Goal: Register for event/course

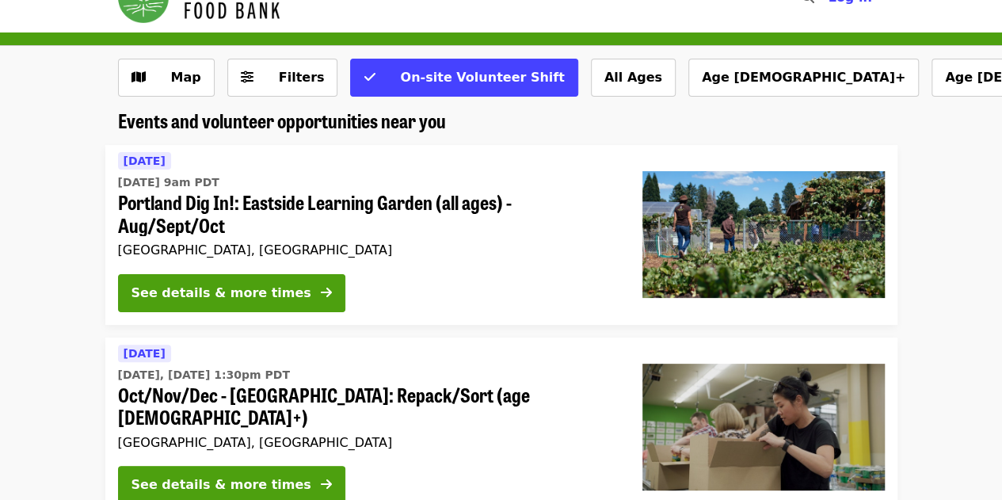
scroll to position [36, 0]
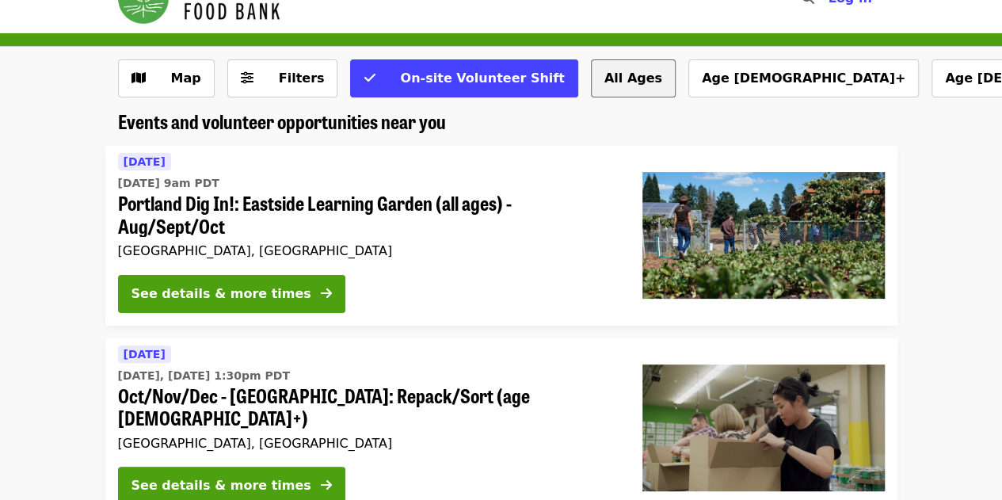
click at [591, 69] on button "All Ages" at bounding box center [633, 78] width 85 height 38
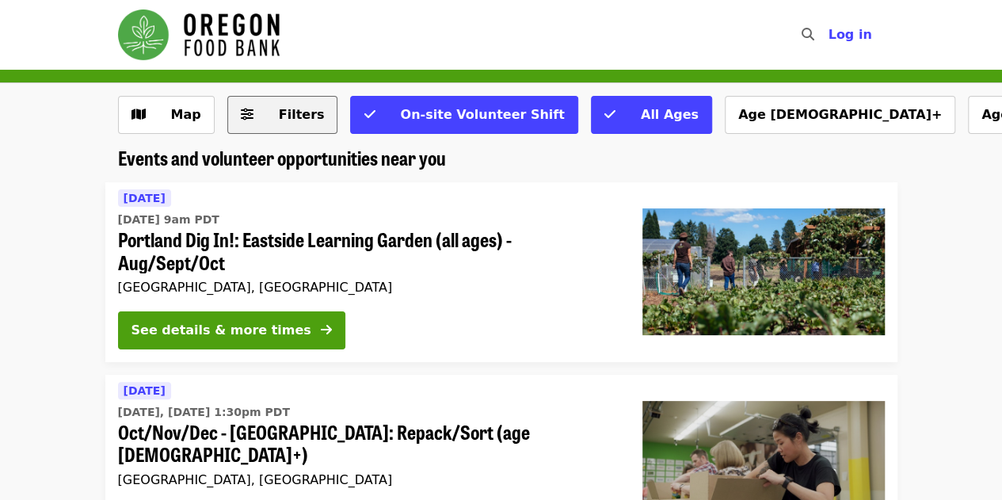
click at [299, 110] on span "Filters" at bounding box center [302, 114] width 46 height 15
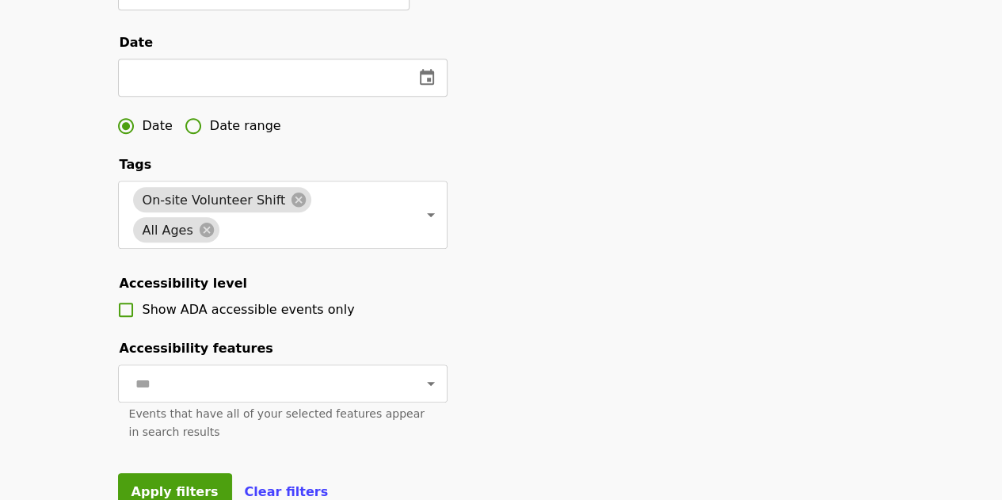
scroll to position [469, 0]
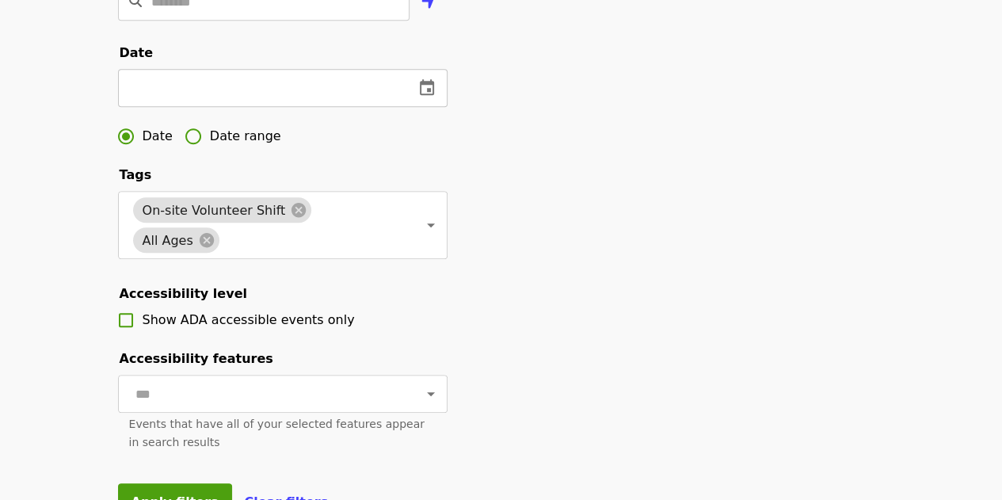
click at [259, 107] on input "text" at bounding box center [259, 88] width 283 height 38
click at [196, 107] on input "text" at bounding box center [174, 88] width 112 height 38
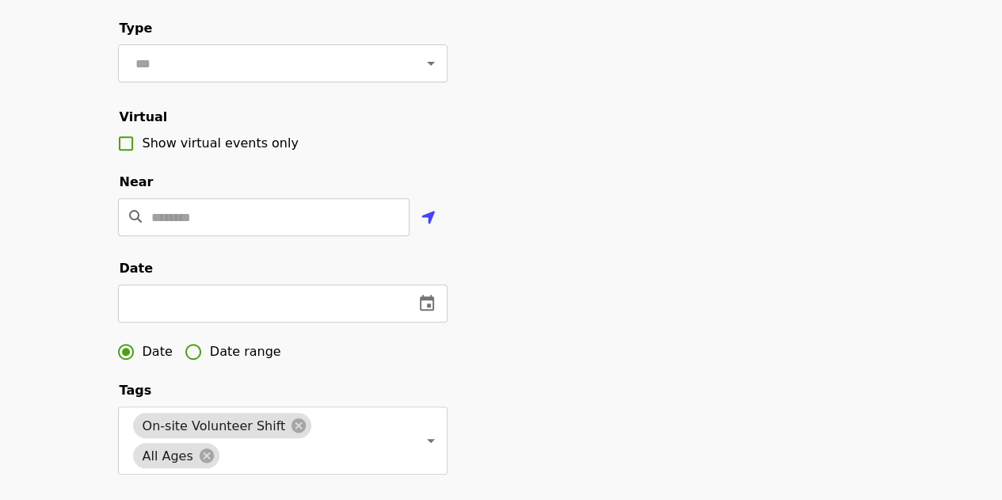
scroll to position [162, 0]
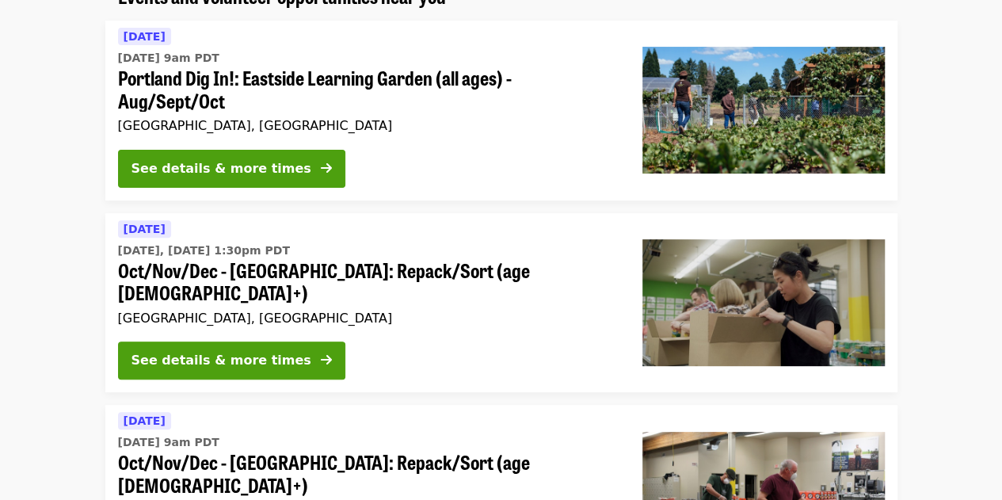
scroll to position [36, 0]
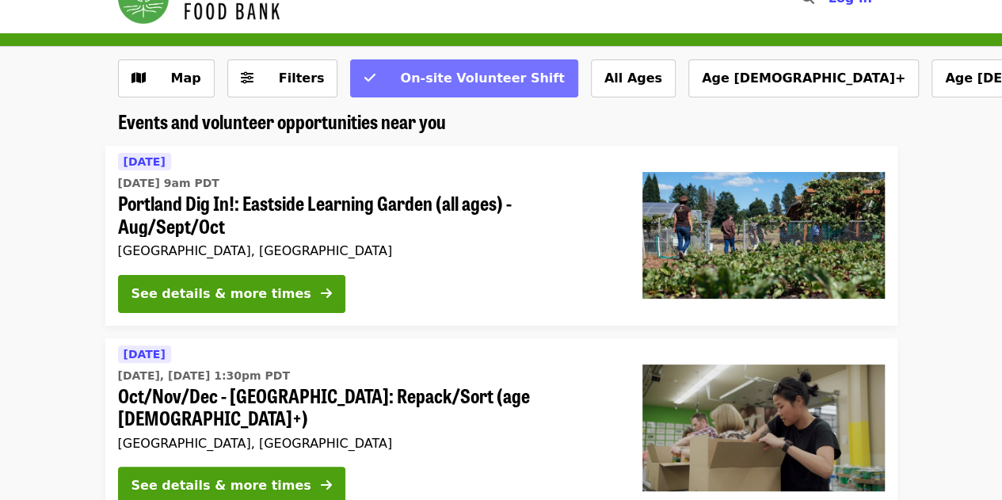
click at [366, 63] on button "On-site Volunteer Shift" at bounding box center [463, 78] width 227 height 38
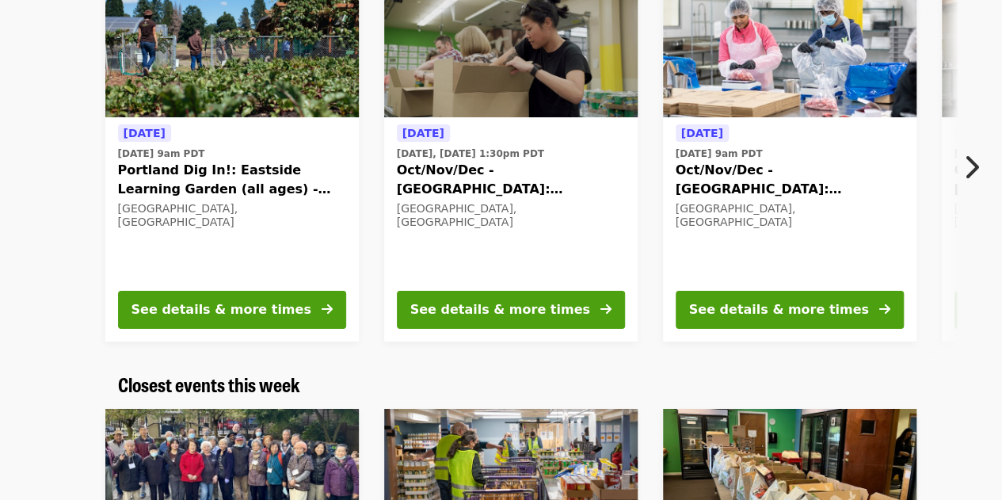
scroll to position [188, 0]
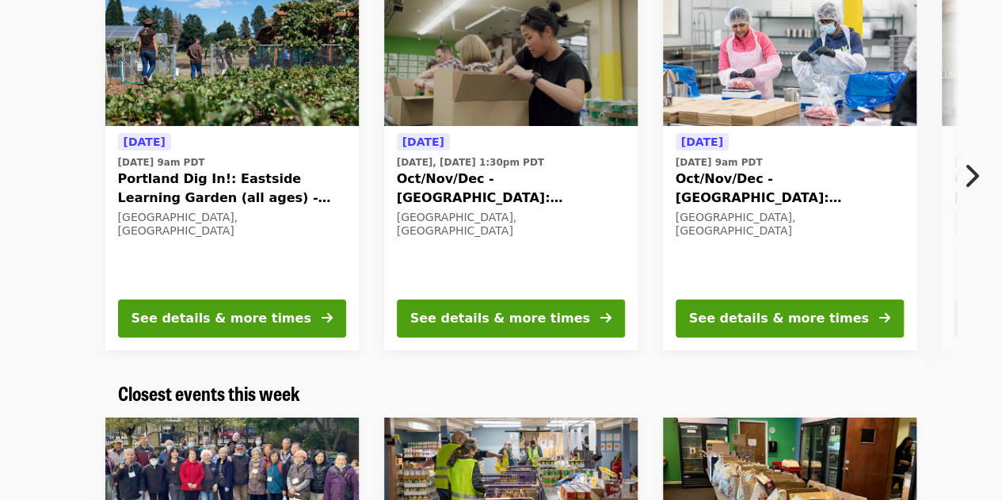
click at [973, 175] on icon "chevron-right icon" at bounding box center [971, 176] width 16 height 30
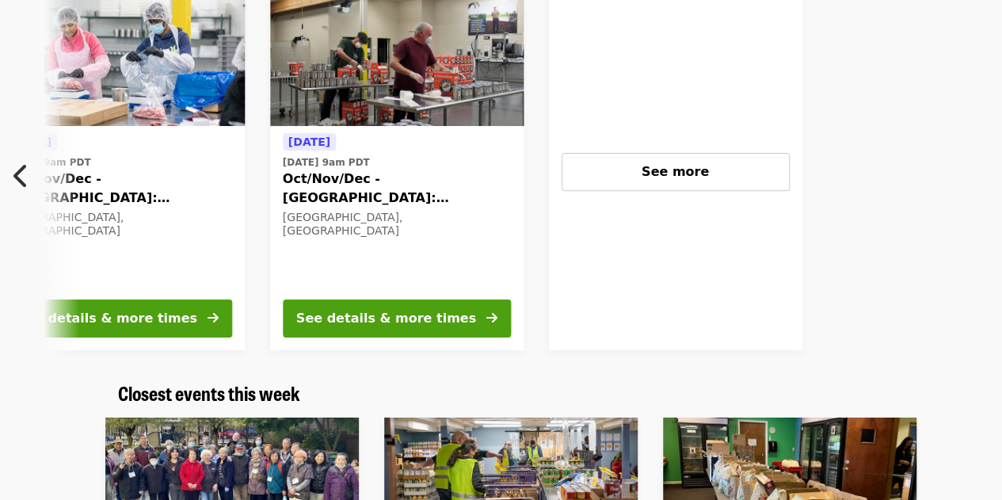
scroll to position [0, 690]
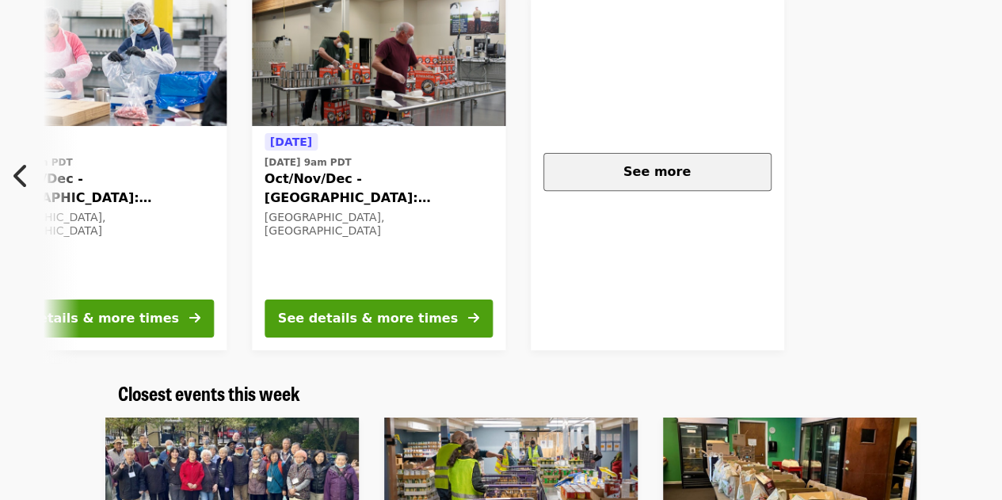
click at [693, 172] on div "See more" at bounding box center [657, 171] width 201 height 19
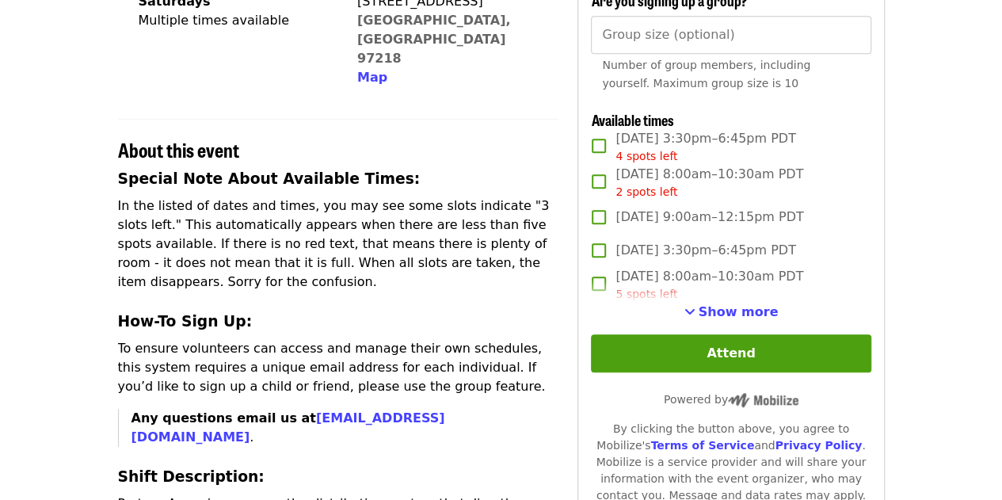
scroll to position [468, 0]
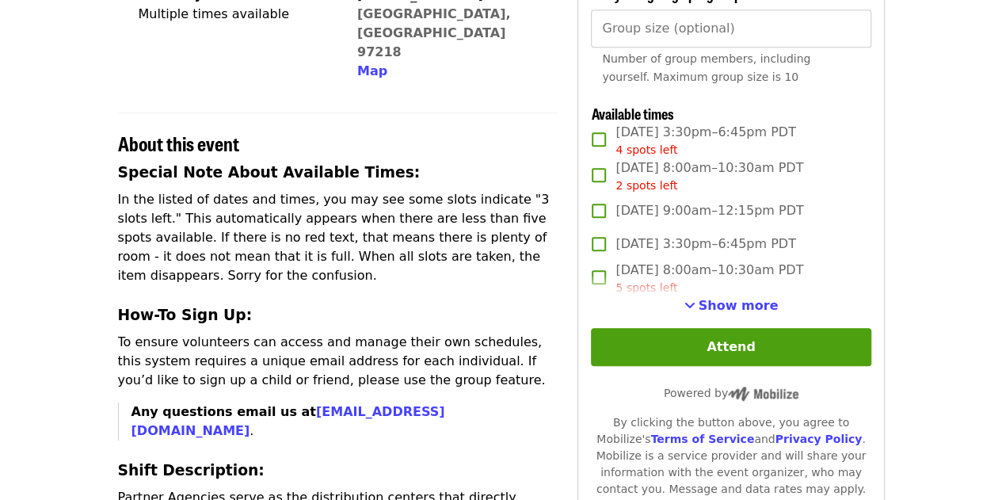
drag, startPoint x: 702, startPoint y: 312, endPoint x: 691, endPoint y: 312, distance: 10.3
click at [691, 311] on span "See more timeslots" at bounding box center [689, 305] width 11 height 13
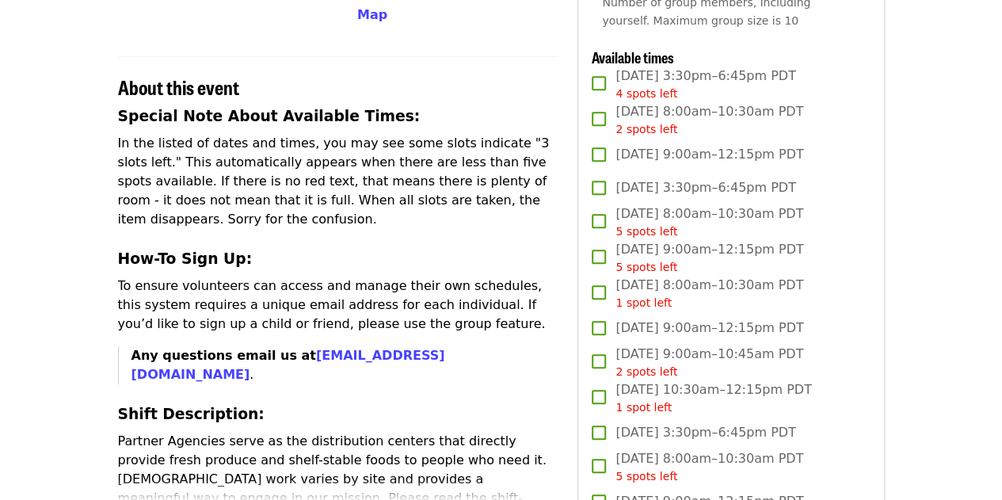
scroll to position [525, 0]
click at [691, 310] on div "1 spot left" at bounding box center [709, 302] width 188 height 17
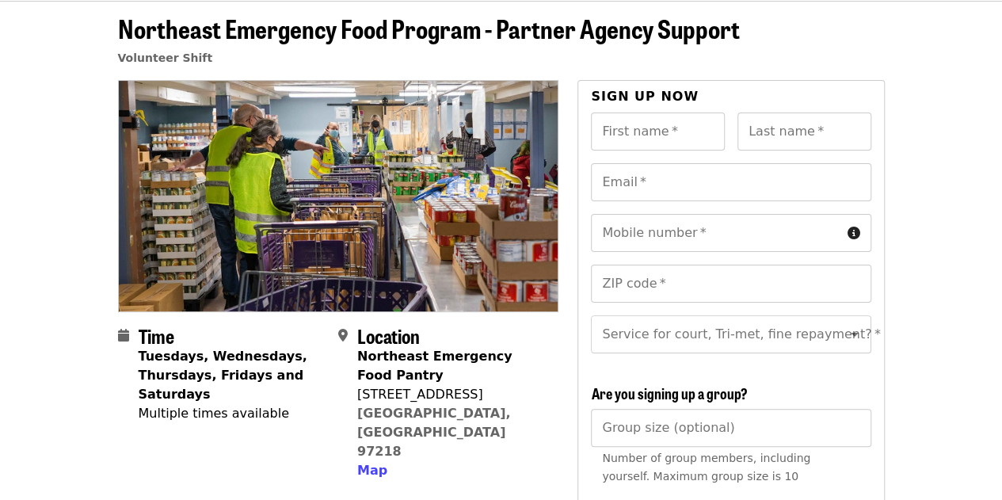
scroll to position [0, 0]
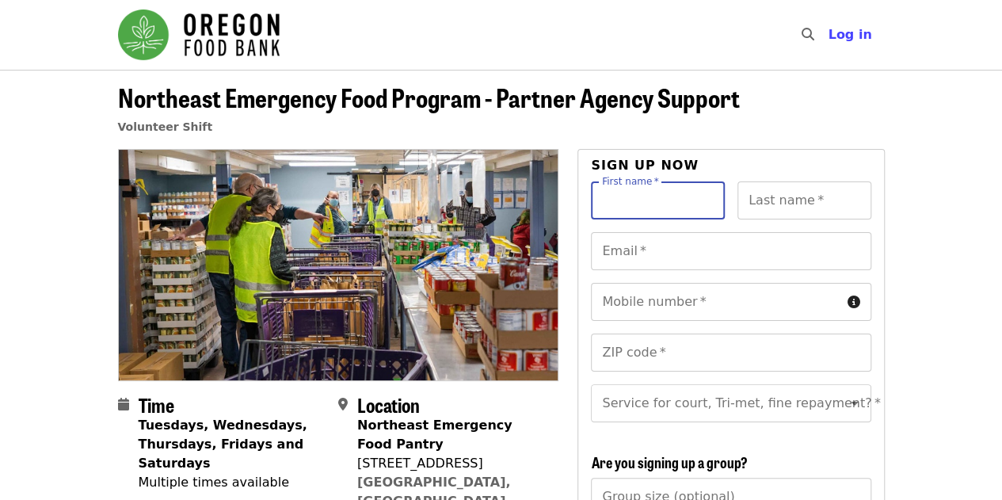
click at [622, 191] on input "First name   *" at bounding box center [658, 200] width 134 height 38
type input "********"
click at [755, 196] on input "Last name   *" at bounding box center [804, 200] width 134 height 38
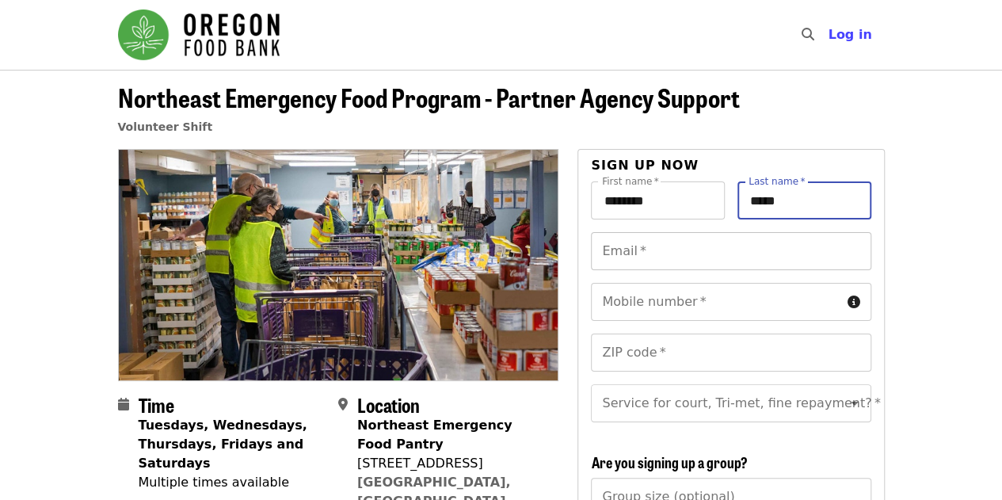
type input "*****"
click at [697, 249] on input "Email   *" at bounding box center [731, 251] width 280 height 38
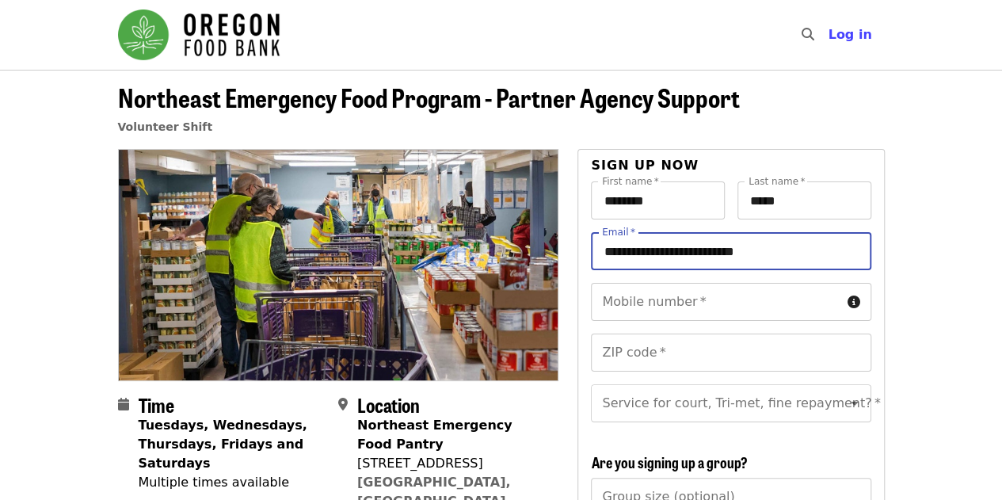
click at [652, 255] on input "**********" at bounding box center [731, 251] width 280 height 38
click at [657, 254] on input "**********" at bounding box center [731, 251] width 280 height 38
type input "**********"
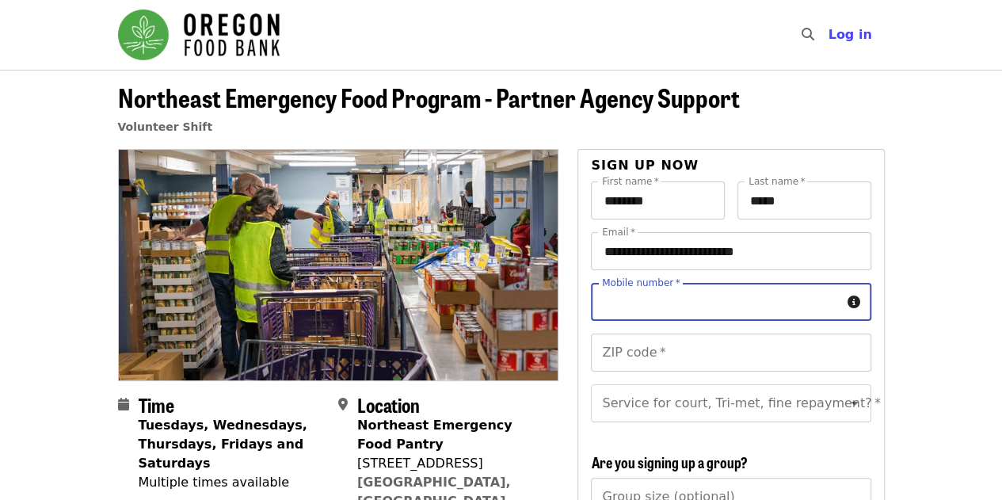
click at [664, 299] on input "Mobile number   *" at bounding box center [715, 302] width 249 height 38
type input "**********"
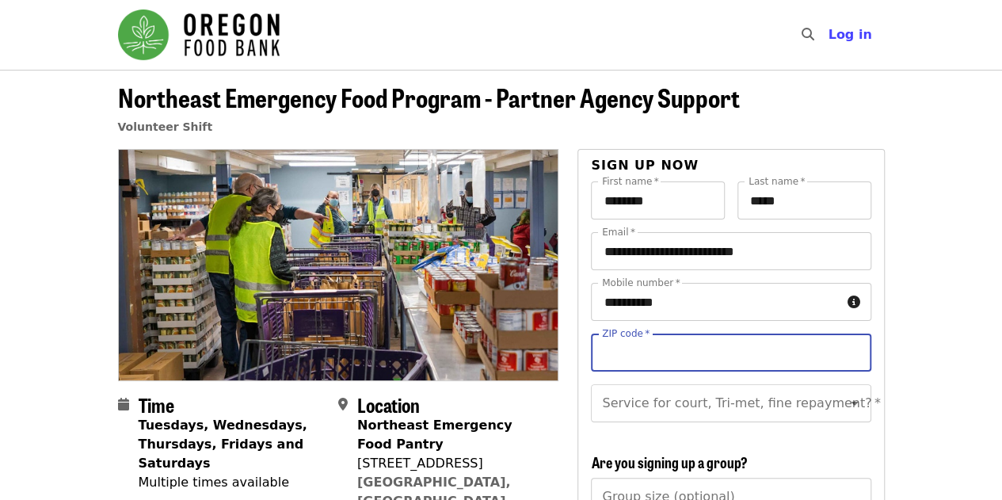
click at [676, 348] on input "ZIP code   *" at bounding box center [731, 352] width 280 height 38
type input "*****"
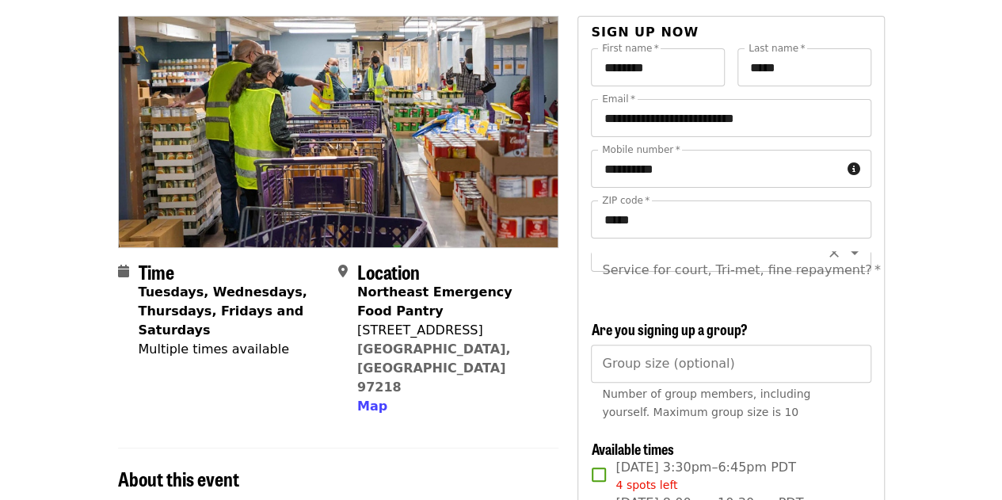
scroll to position [134, 0]
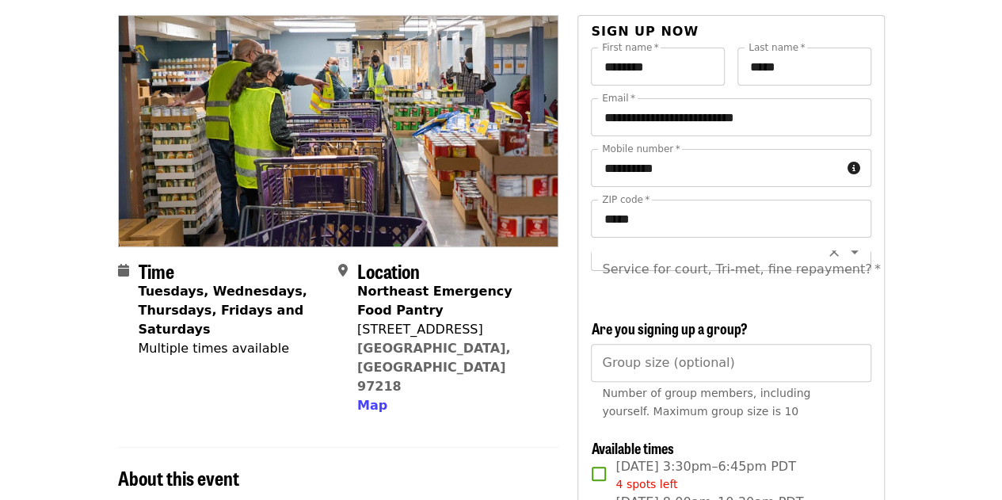
click at [779, 267] on div "Service for court, Tri-met, fine repayment? *" at bounding box center [731, 269] width 280 height 38
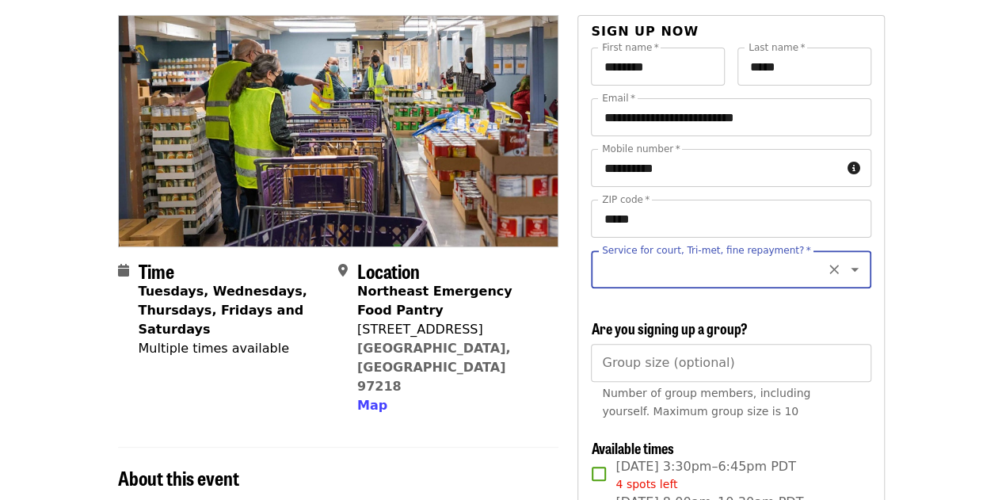
scroll to position [0, 0]
type input "******"
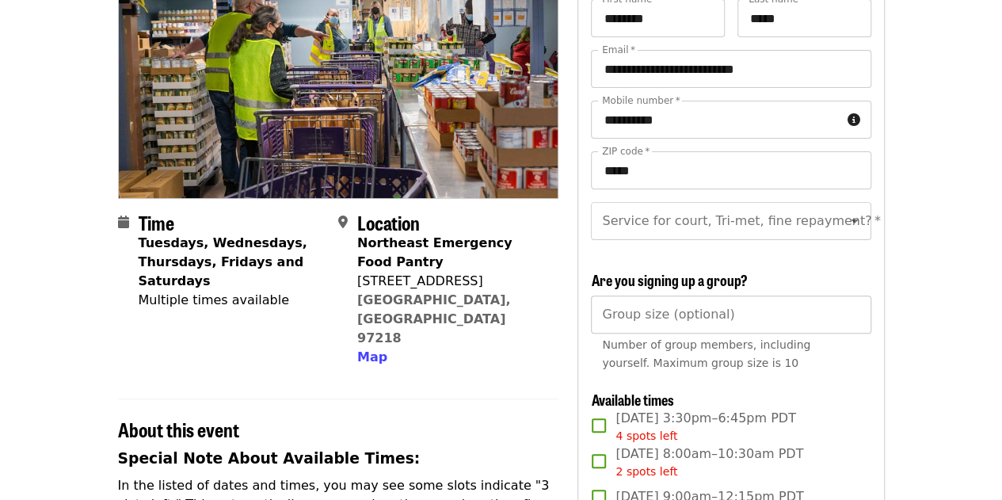
scroll to position [183, 0]
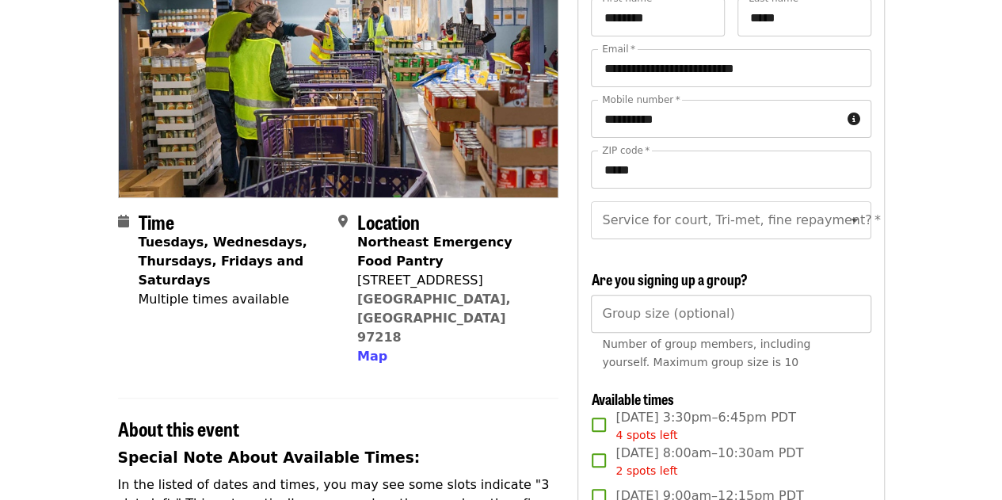
click at [689, 322] on input "Group size (optional)" at bounding box center [731, 314] width 280 height 38
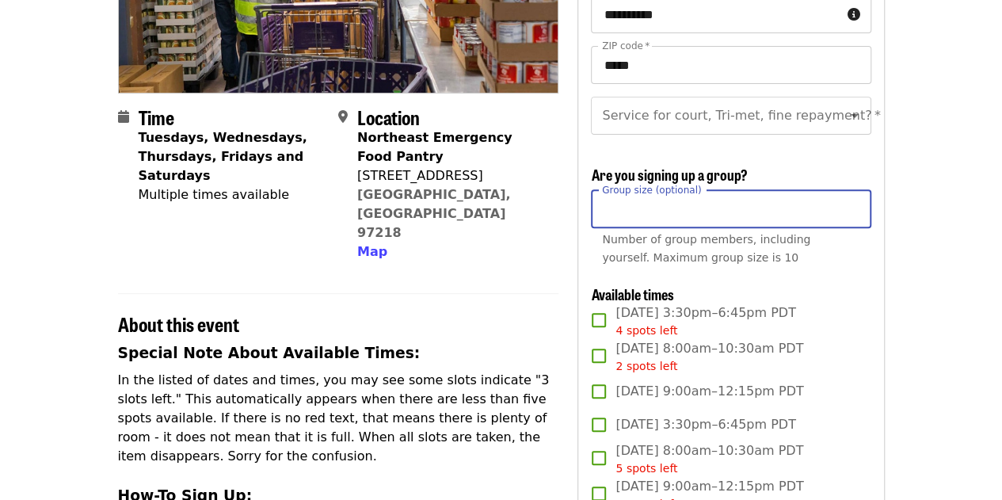
scroll to position [287, 0]
type input "*"
click at [854, 224] on input "*" at bounding box center [731, 209] width 280 height 38
type input "*"
click at [851, 215] on input "*" at bounding box center [731, 209] width 280 height 38
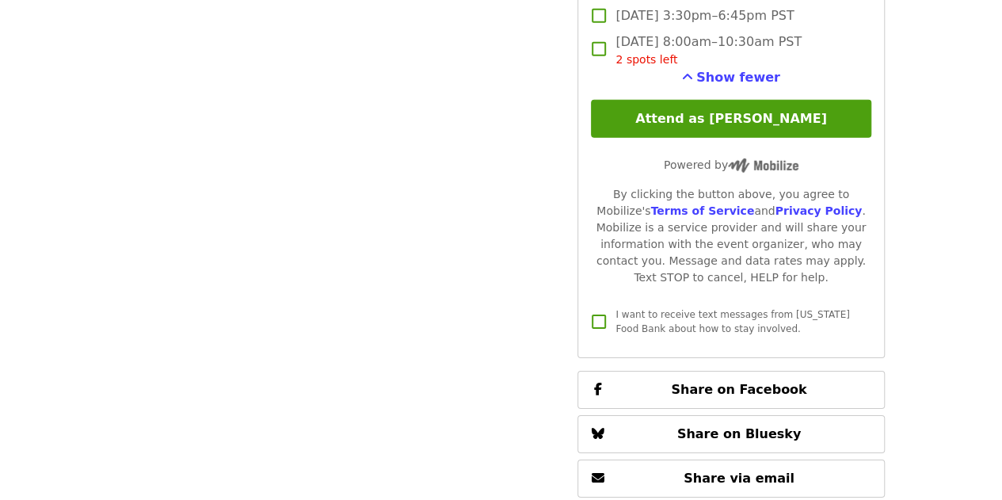
scroll to position [2290, 0]
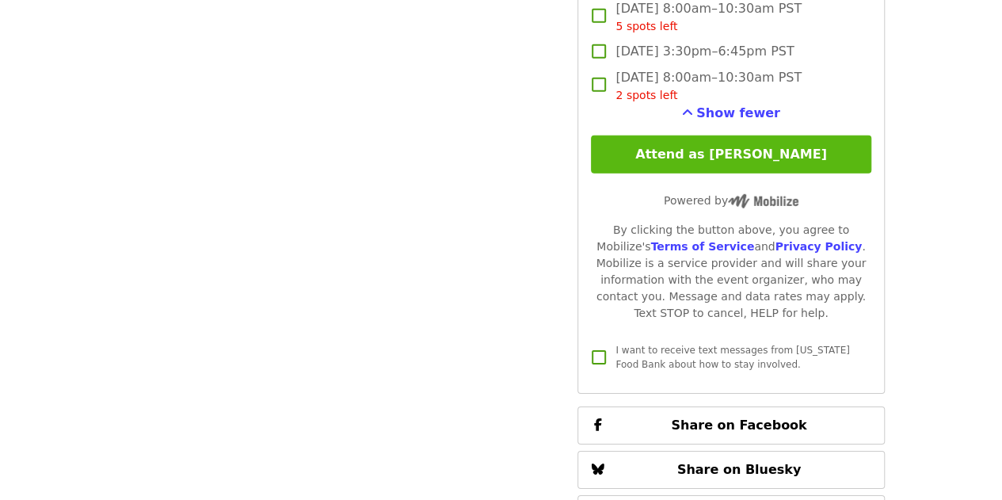
click at [643, 169] on button "Attend as [PERSON_NAME]" at bounding box center [731, 154] width 280 height 38
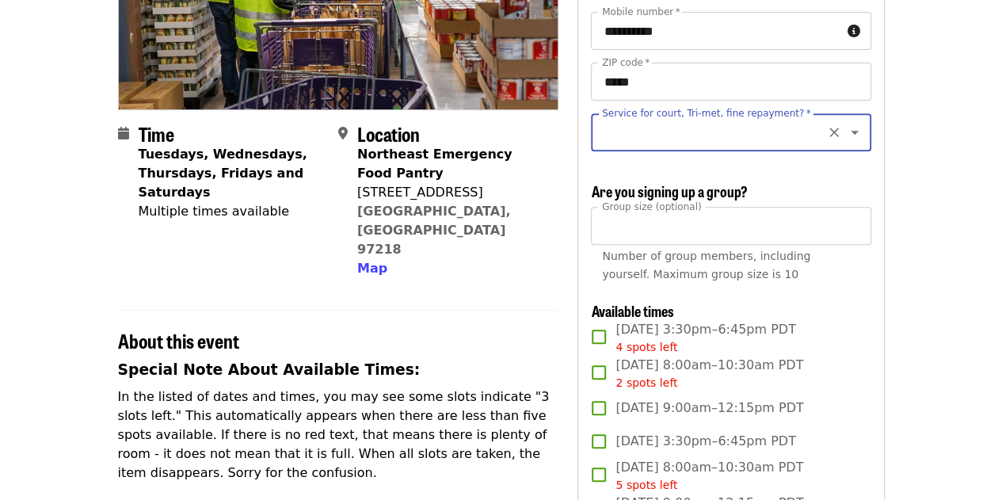
scroll to position [219, 0]
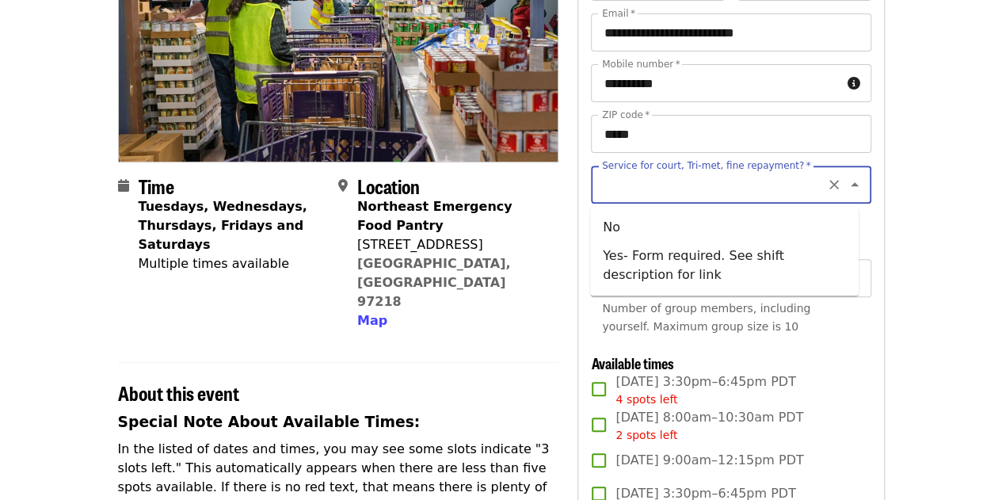
click at [654, 177] on input "Service for court, Tri-met, fine repayment?   *" at bounding box center [710, 184] width 215 height 30
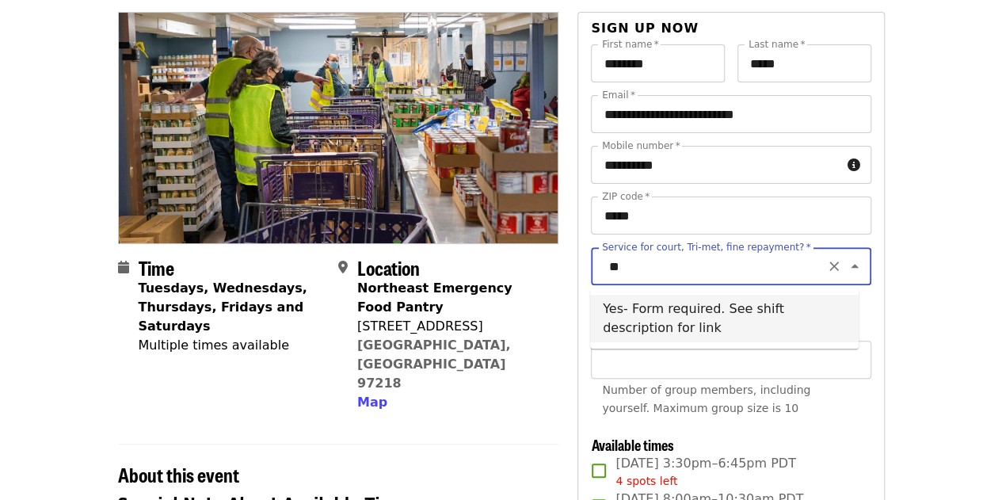
scroll to position [0, 0]
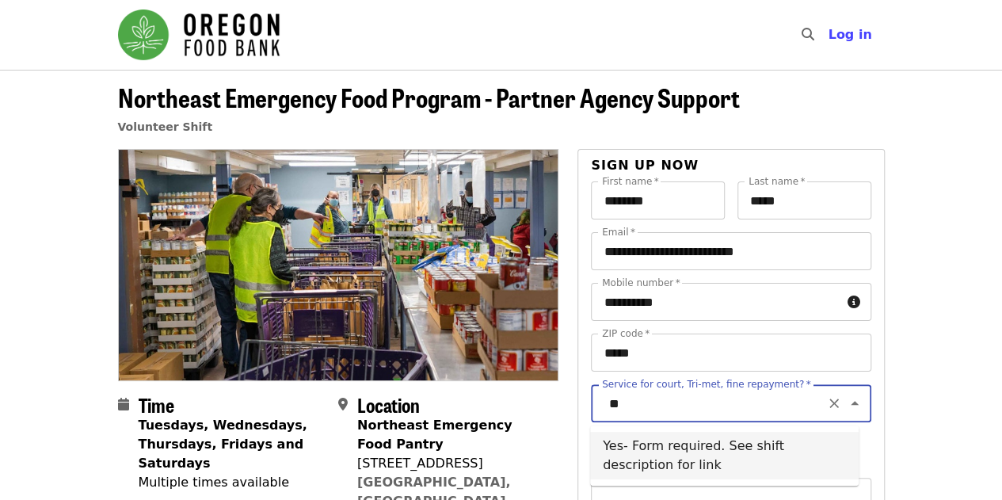
type input "**"
